Goal: Information Seeking & Learning: Learn about a topic

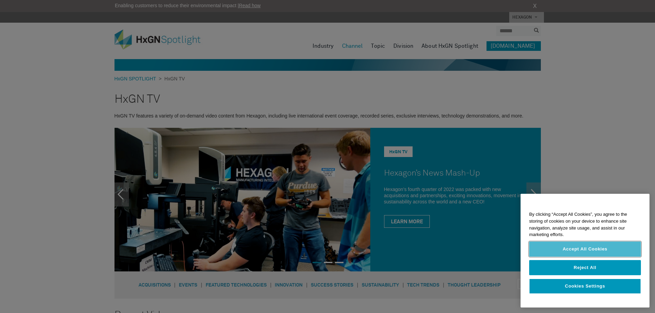
click at [587, 249] on button "Accept All Cookies" at bounding box center [585, 249] width 112 height 15
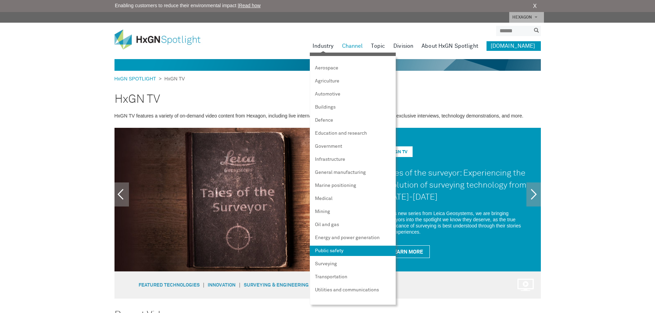
click at [336, 249] on link "Public safety" at bounding box center [353, 251] width 86 height 10
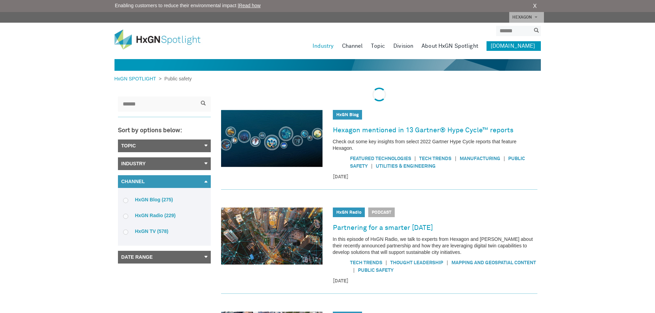
click at [130, 231] on label "HxGN TV (578)" at bounding box center [164, 231] width 82 height 6
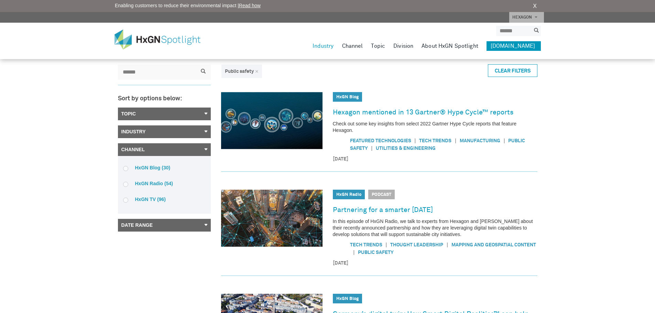
scroll to position [46, 0]
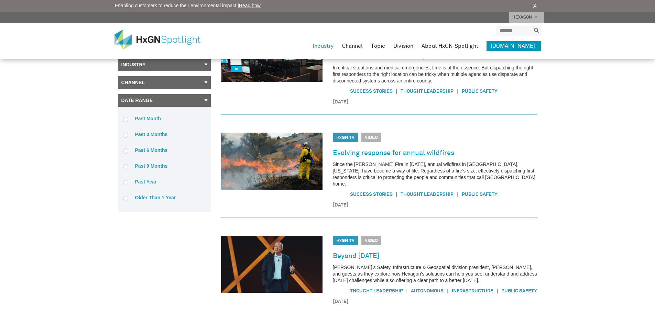
scroll to position [0, 0]
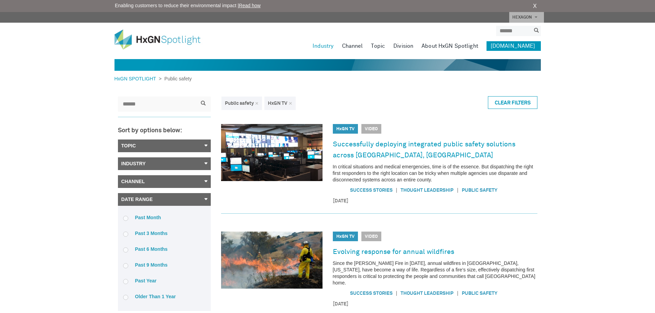
click at [187, 143] on link "Topic" at bounding box center [164, 146] width 93 height 13
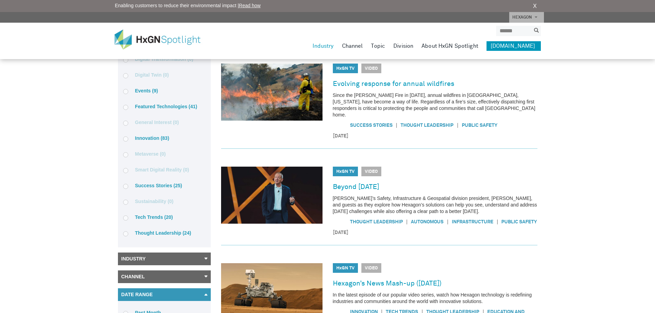
scroll to position [183, 0]
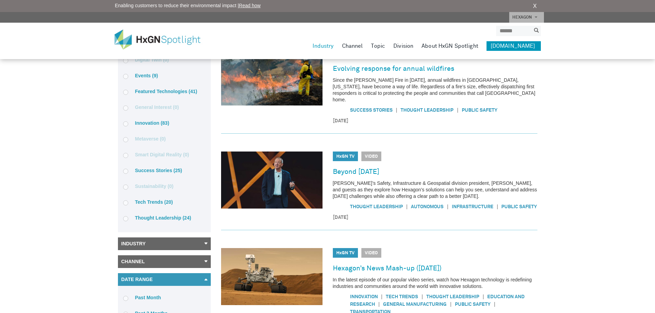
click at [139, 250] on link "Industry" at bounding box center [164, 243] width 93 height 13
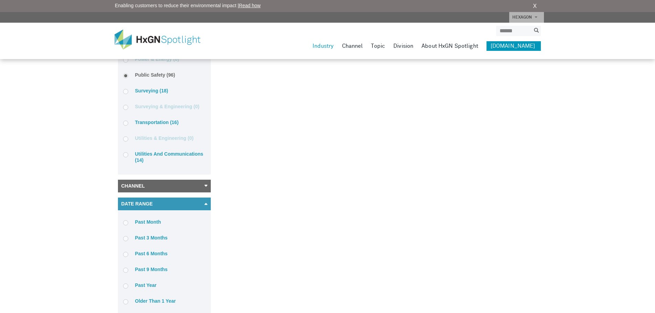
scroll to position [825, 0]
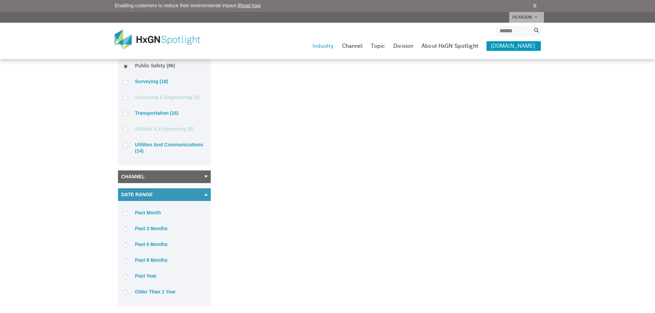
click at [145, 146] on label "Utilities and communications (14)" at bounding box center [164, 148] width 82 height 12
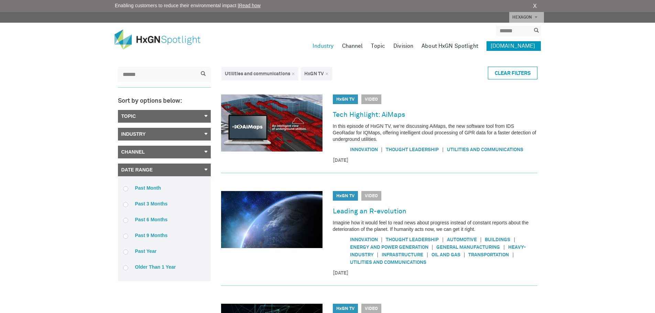
scroll to position [0, 0]
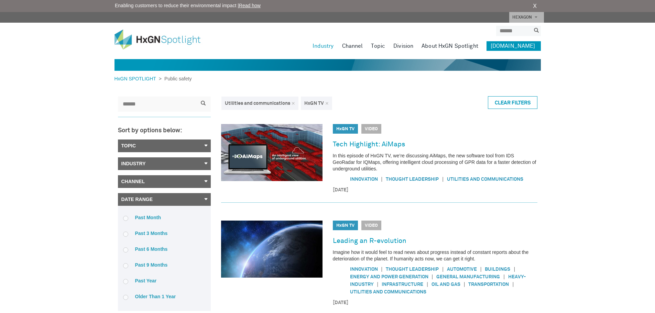
click at [143, 179] on link "Channel" at bounding box center [164, 181] width 93 height 13
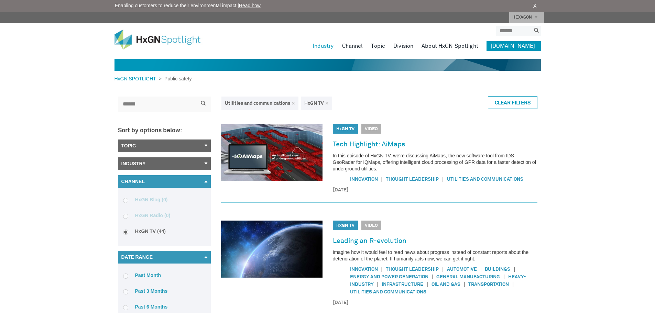
click at [161, 164] on link "Industry" at bounding box center [164, 163] width 93 height 13
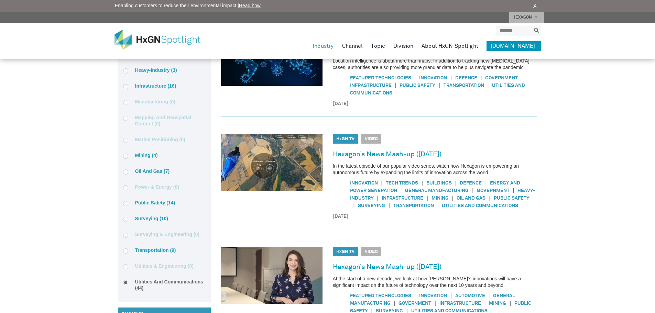
scroll to position [550, 0]
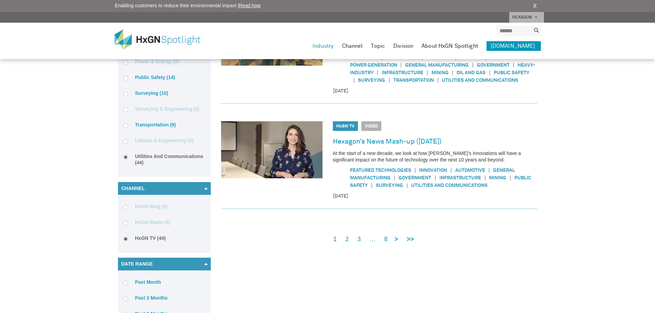
click at [149, 160] on label "Utilities and communications (44)" at bounding box center [164, 159] width 82 height 12
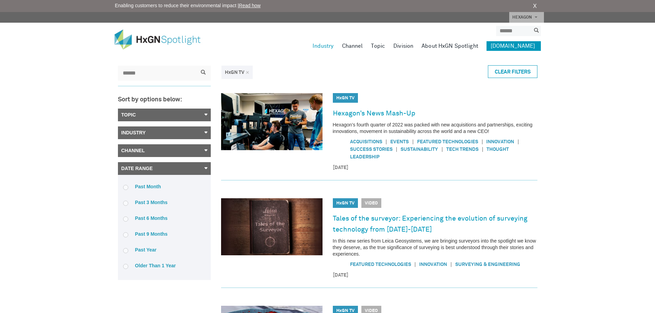
scroll to position [0, 0]
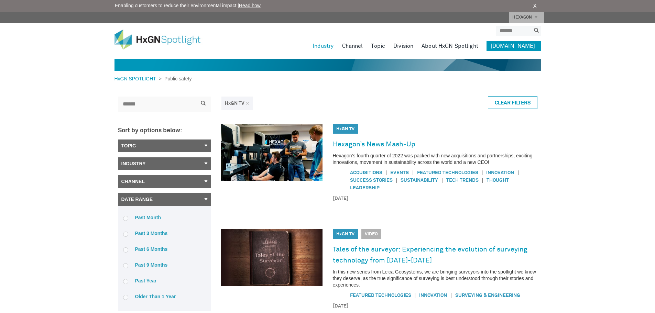
click at [152, 165] on link "Industry" at bounding box center [164, 163] width 93 height 13
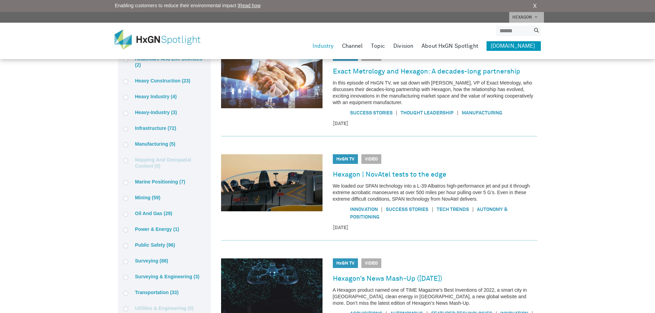
scroll to position [458, 0]
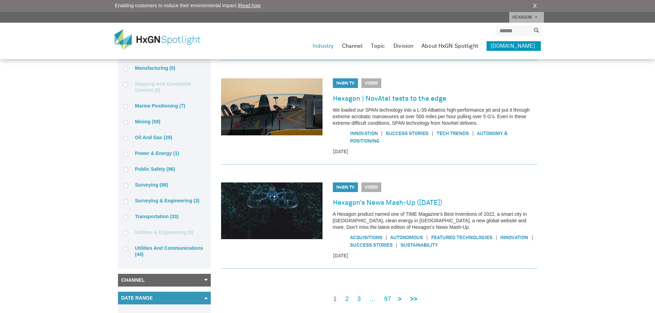
click at [144, 169] on label "Public safety (96)" at bounding box center [164, 169] width 82 height 6
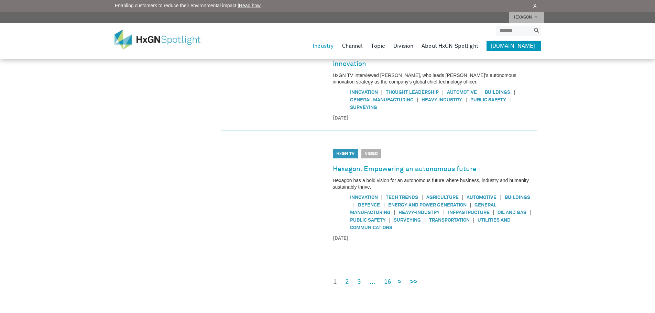
scroll to position [504, 0]
click at [346, 277] on link "2" at bounding box center [346, 281] width 3 height 9
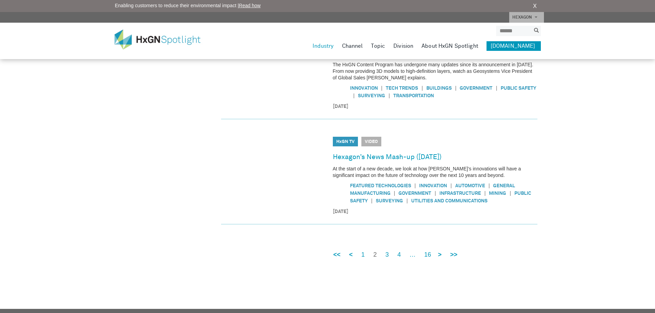
click at [385, 257] on nav "<< < 1 2 3 4 … 16 > >>" at bounding box center [392, 255] width 133 height 9
click at [385, 257] on link "3" at bounding box center [386, 255] width 3 height 9
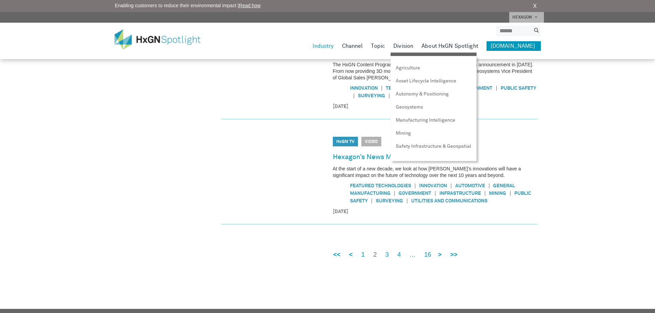
scroll to position [491, 0]
